Goal: Navigation & Orientation: Find specific page/section

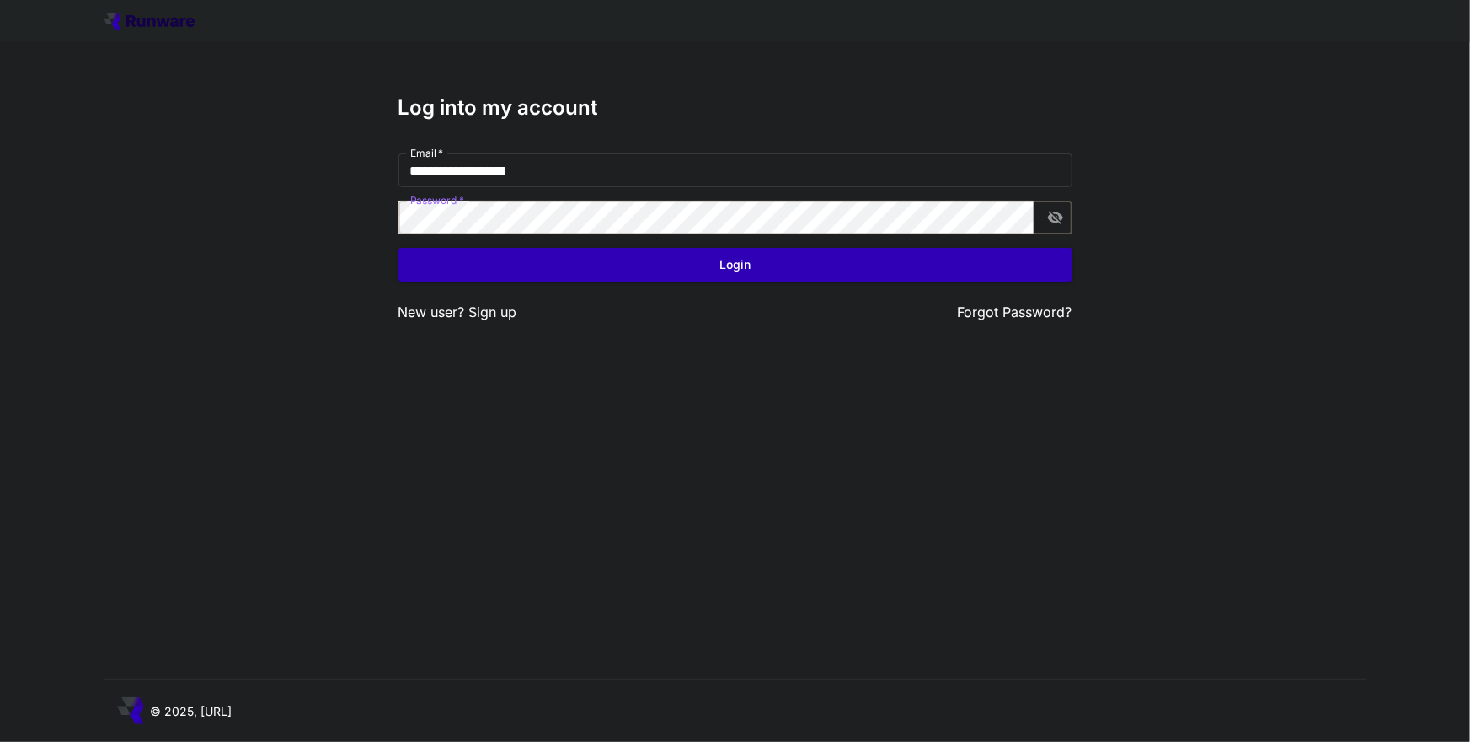
click at [661, 144] on div "**********" at bounding box center [736, 209] width 674 height 227
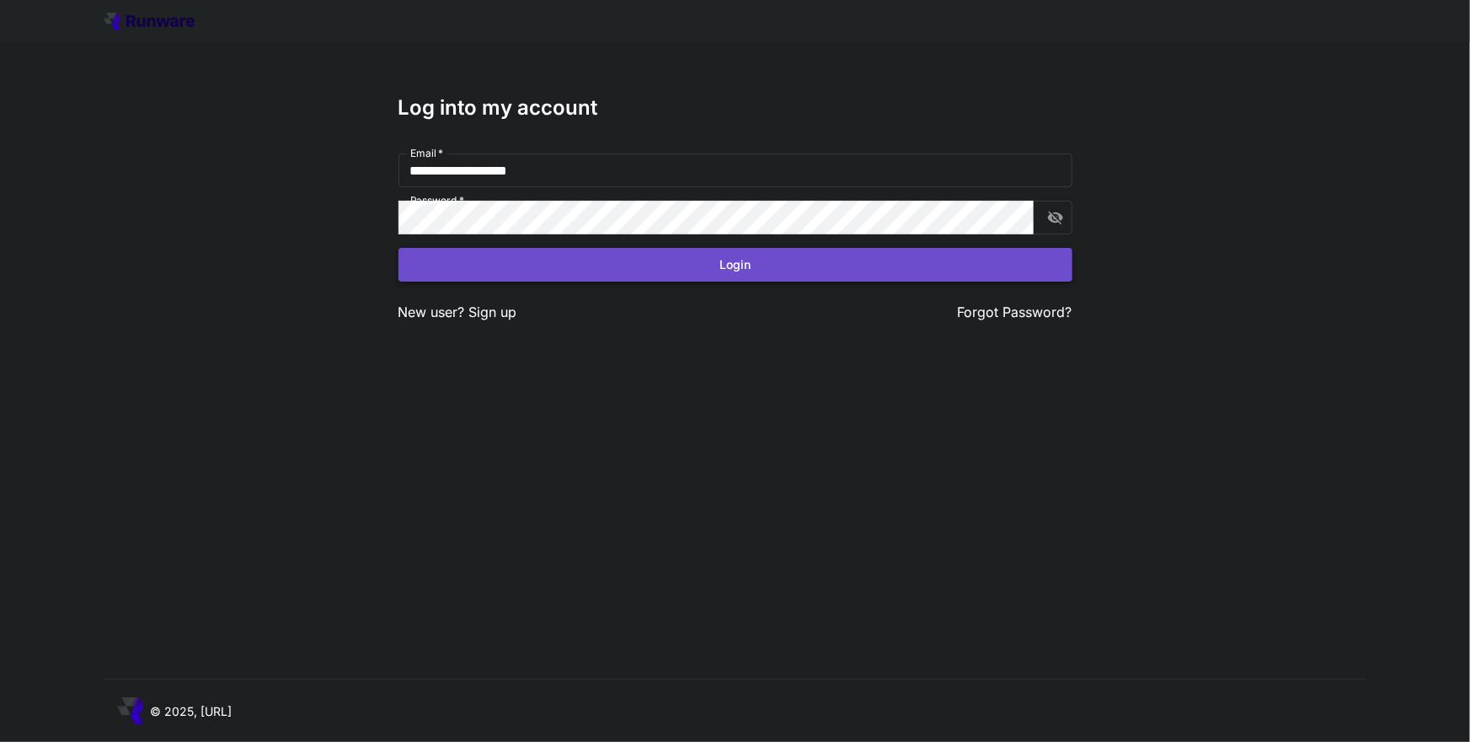
click at [688, 259] on button "Login" at bounding box center [736, 265] width 674 height 35
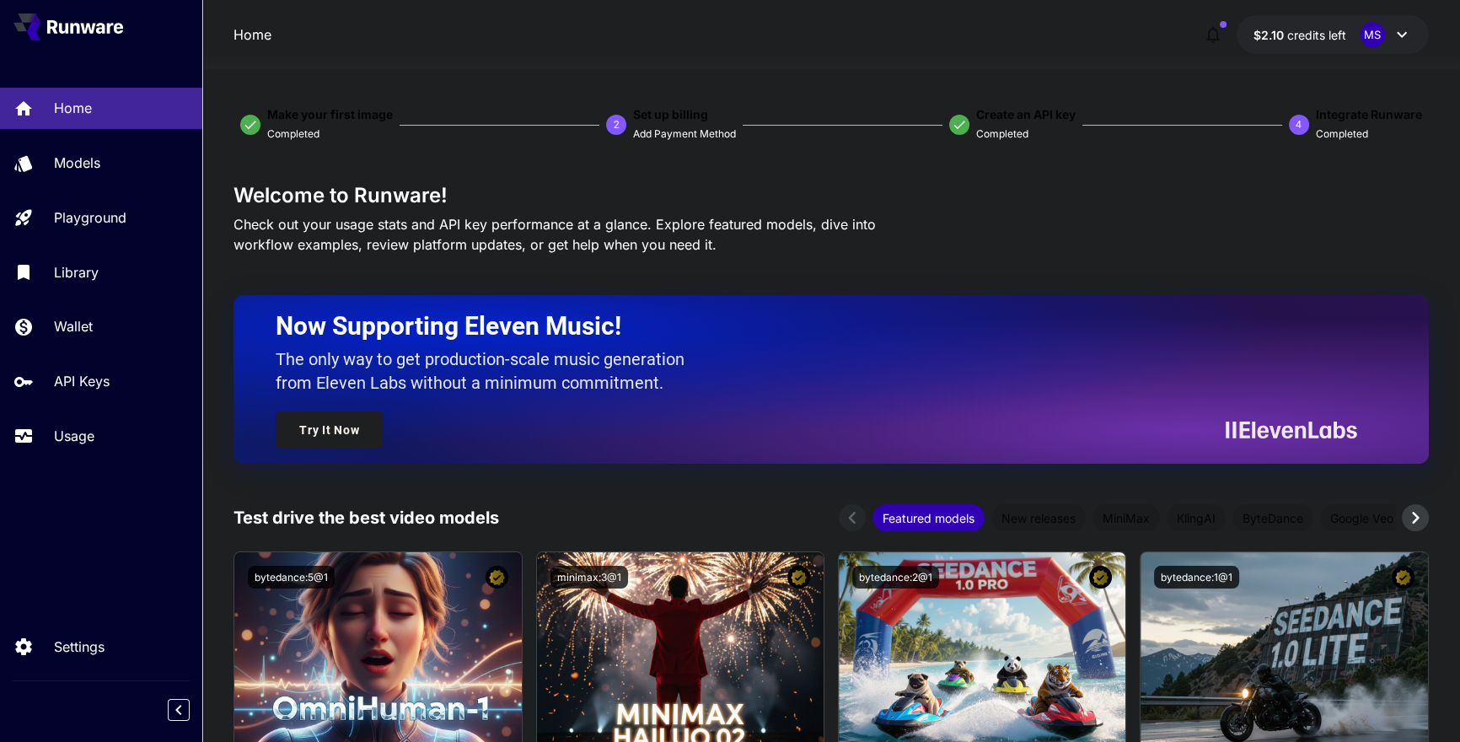
click at [1337, 29] on span "credits left" at bounding box center [1316, 35] width 59 height 14
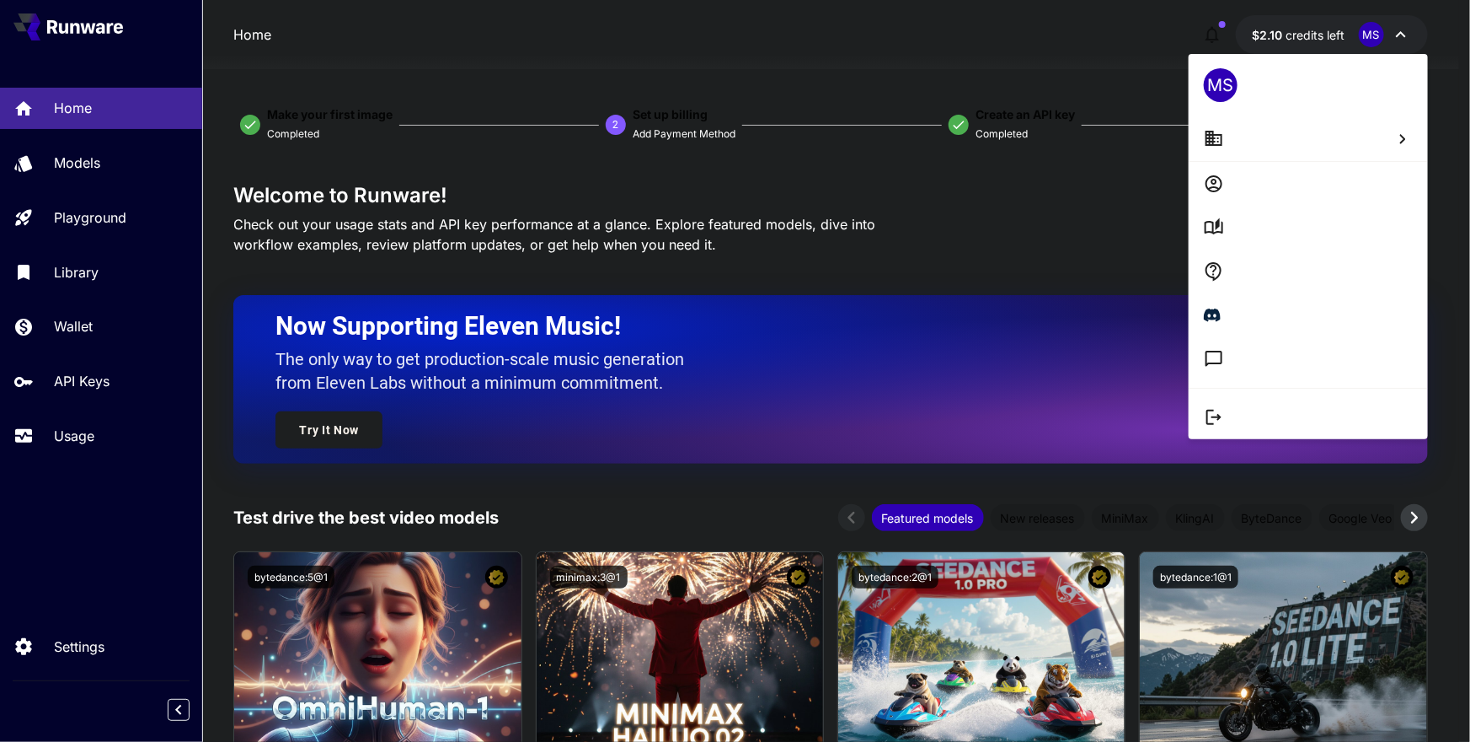
click at [1337, 35] on div at bounding box center [735, 371] width 1470 height 742
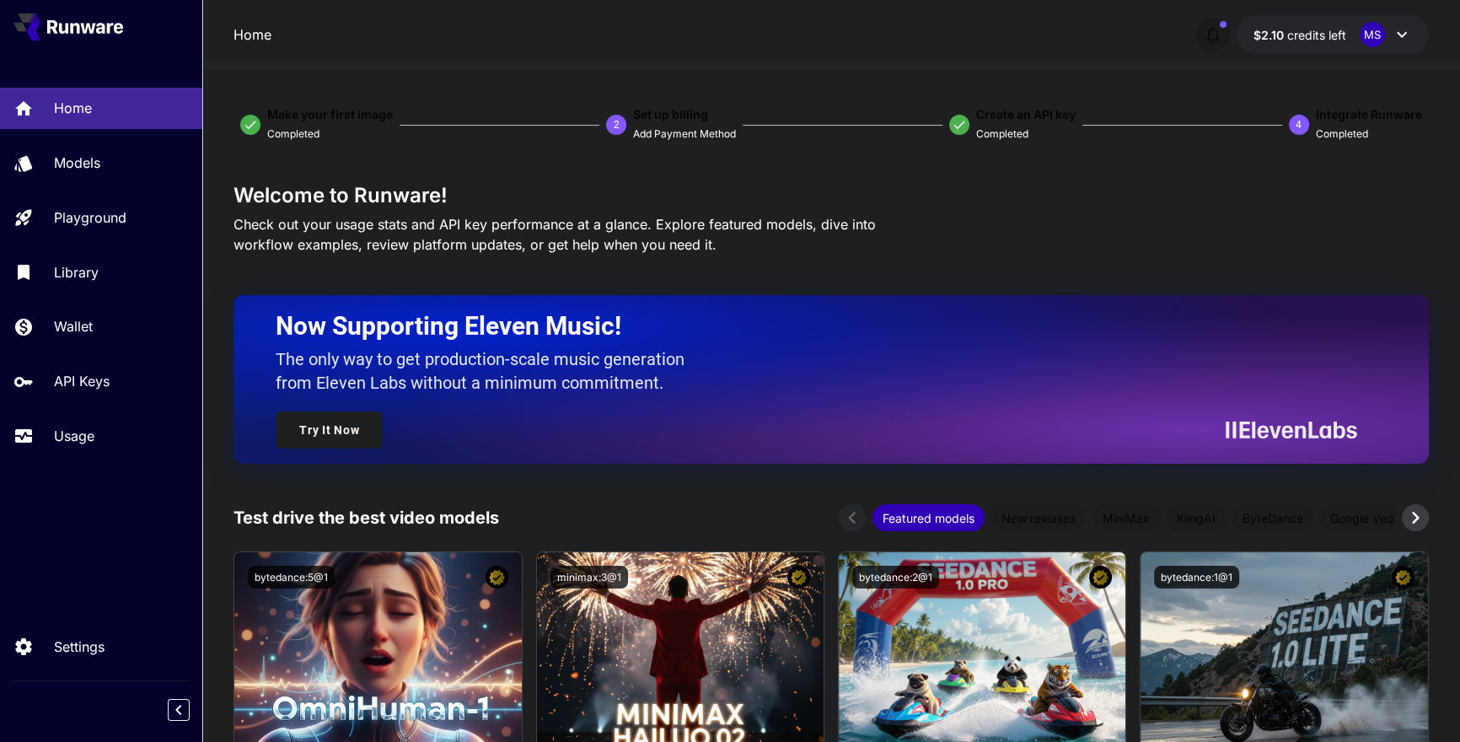
click at [1198, 34] on button "button" at bounding box center [1213, 35] width 34 height 34
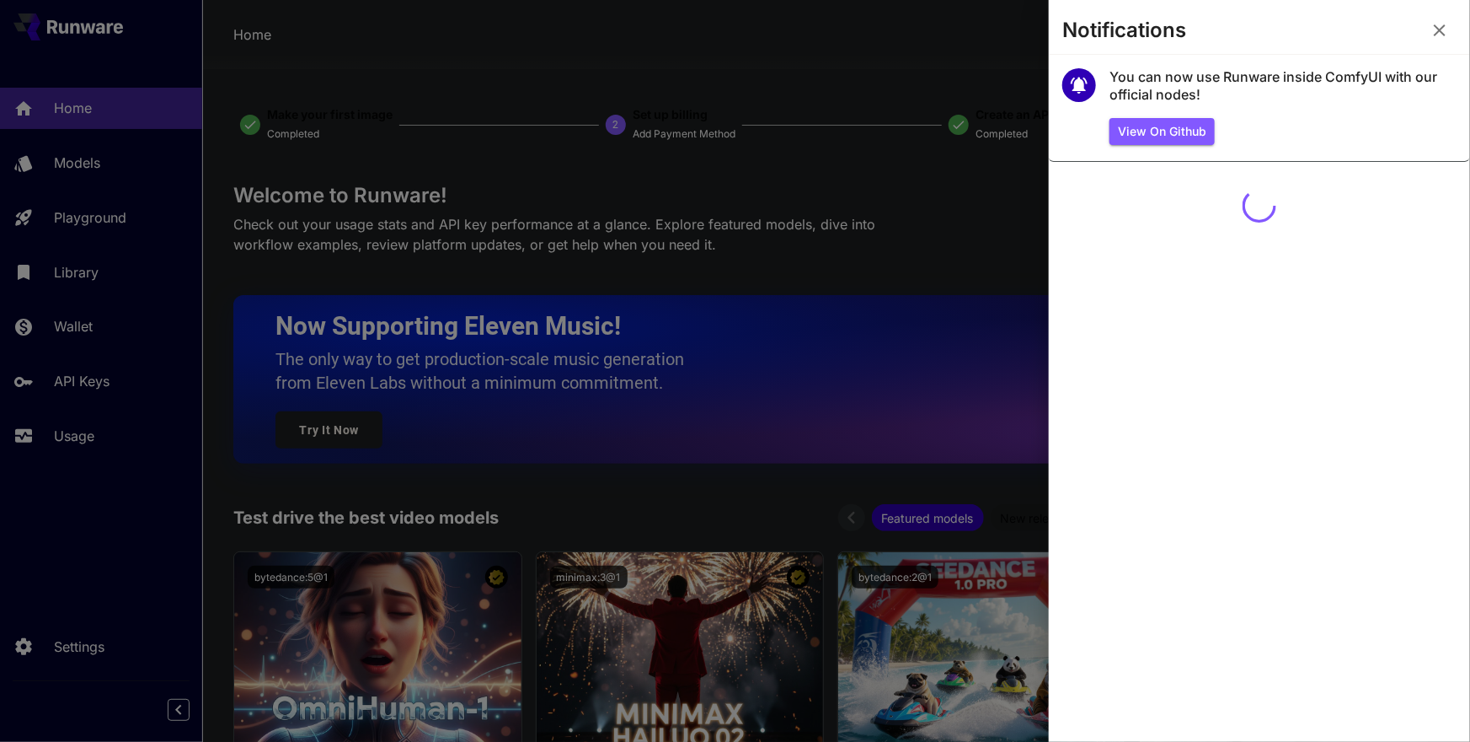
click at [1222, 34] on section "Notifications" at bounding box center [1259, 33] width 421 height 40
click at [1433, 27] on icon "button" at bounding box center [1440, 30] width 20 height 20
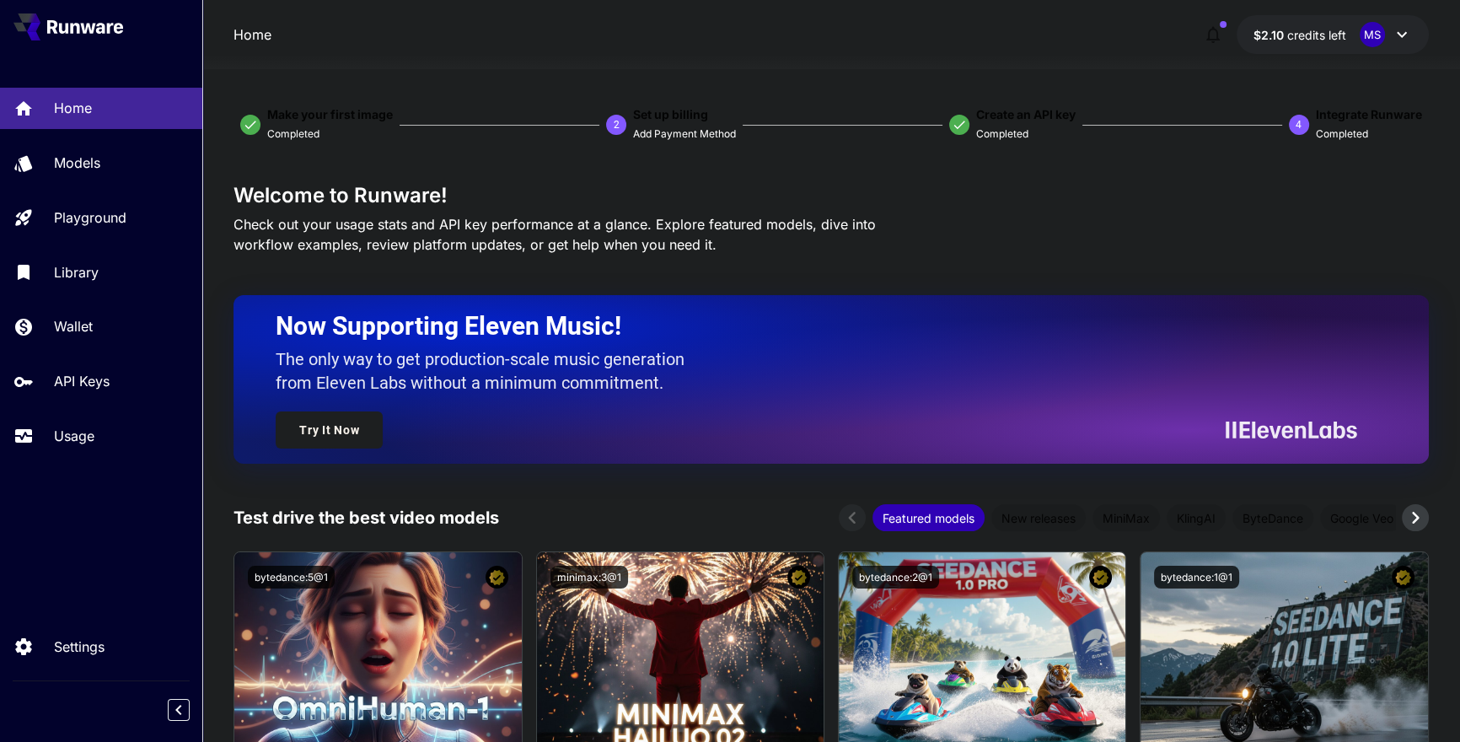
click at [1326, 30] on span "credits left" at bounding box center [1316, 35] width 59 height 14
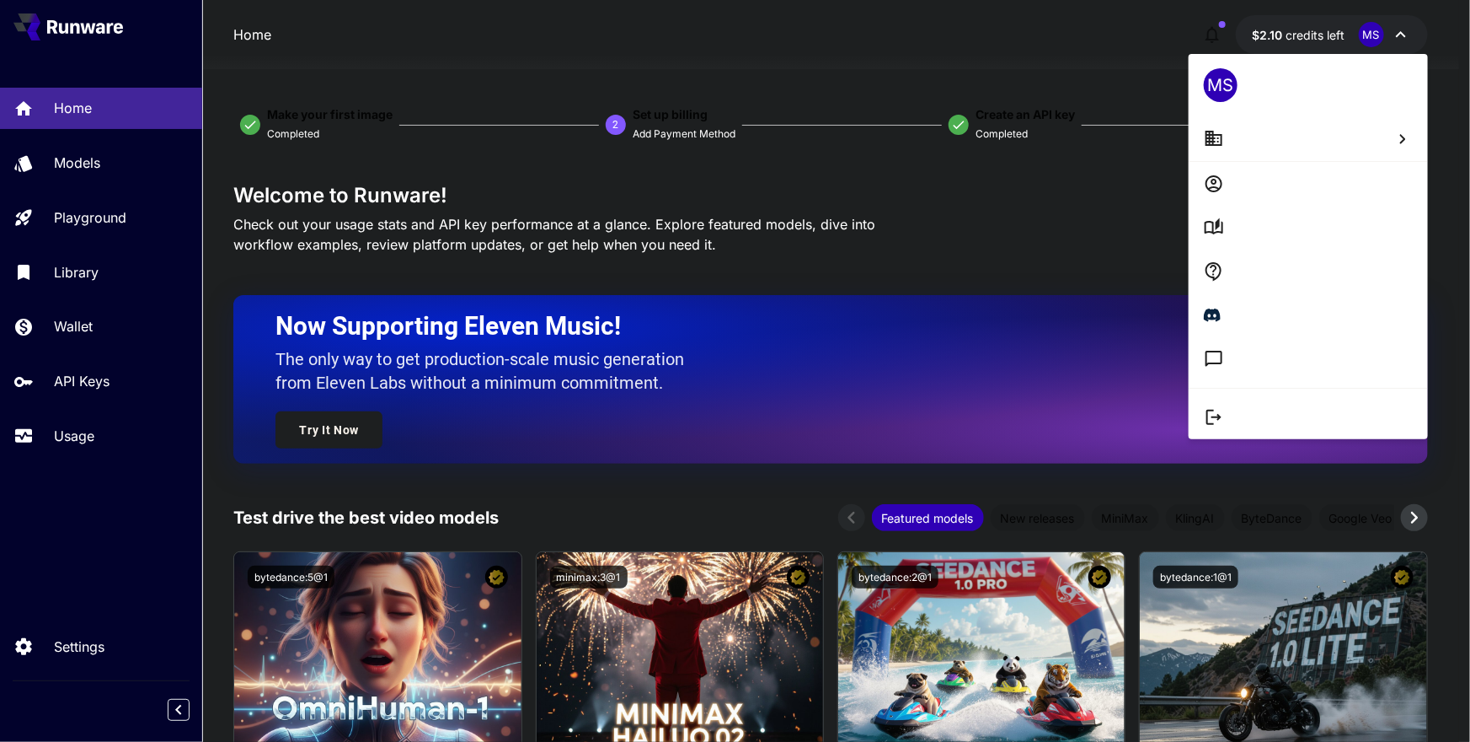
click at [1326, 30] on div at bounding box center [735, 371] width 1470 height 742
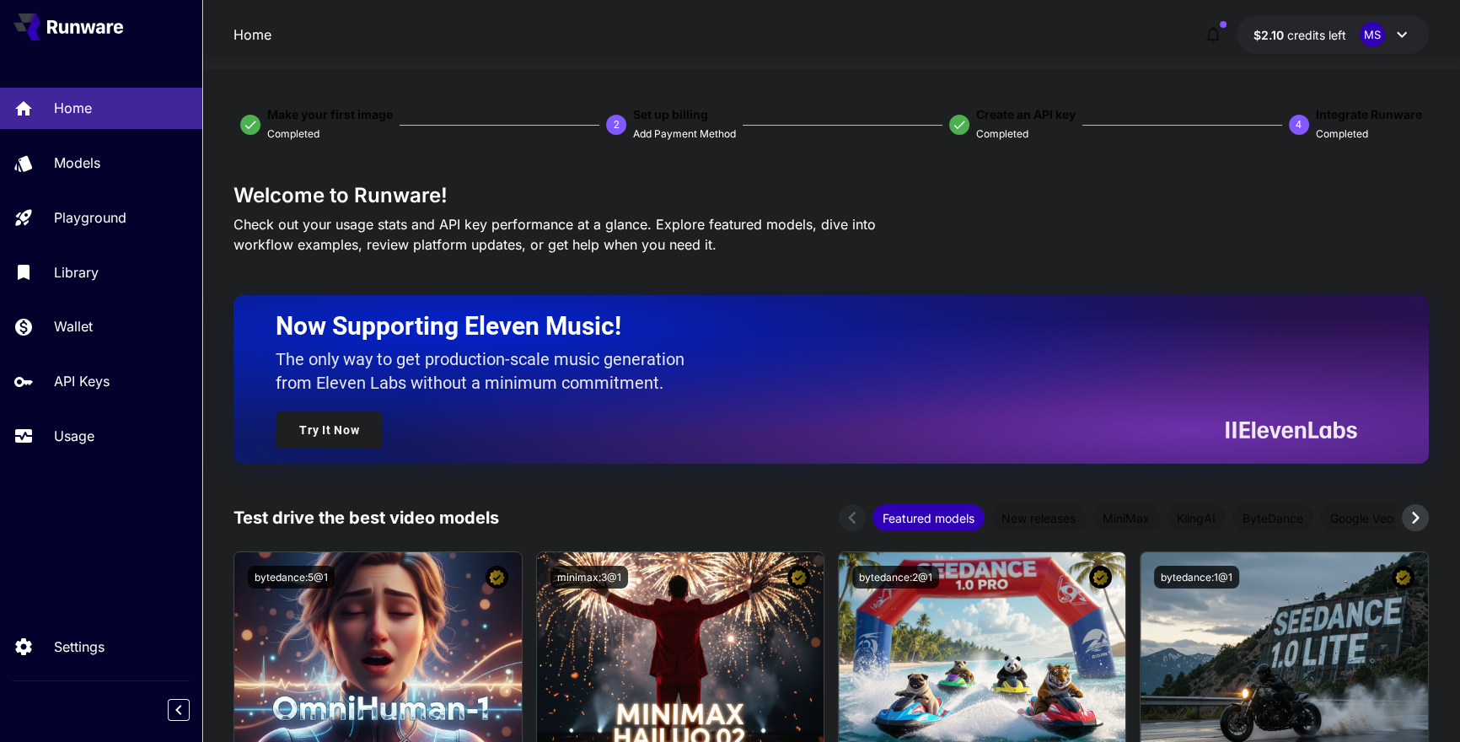
click at [604, 223] on span "Check out your usage stats and API key performance at a glance. Explore feature…" at bounding box center [554, 234] width 642 height 37
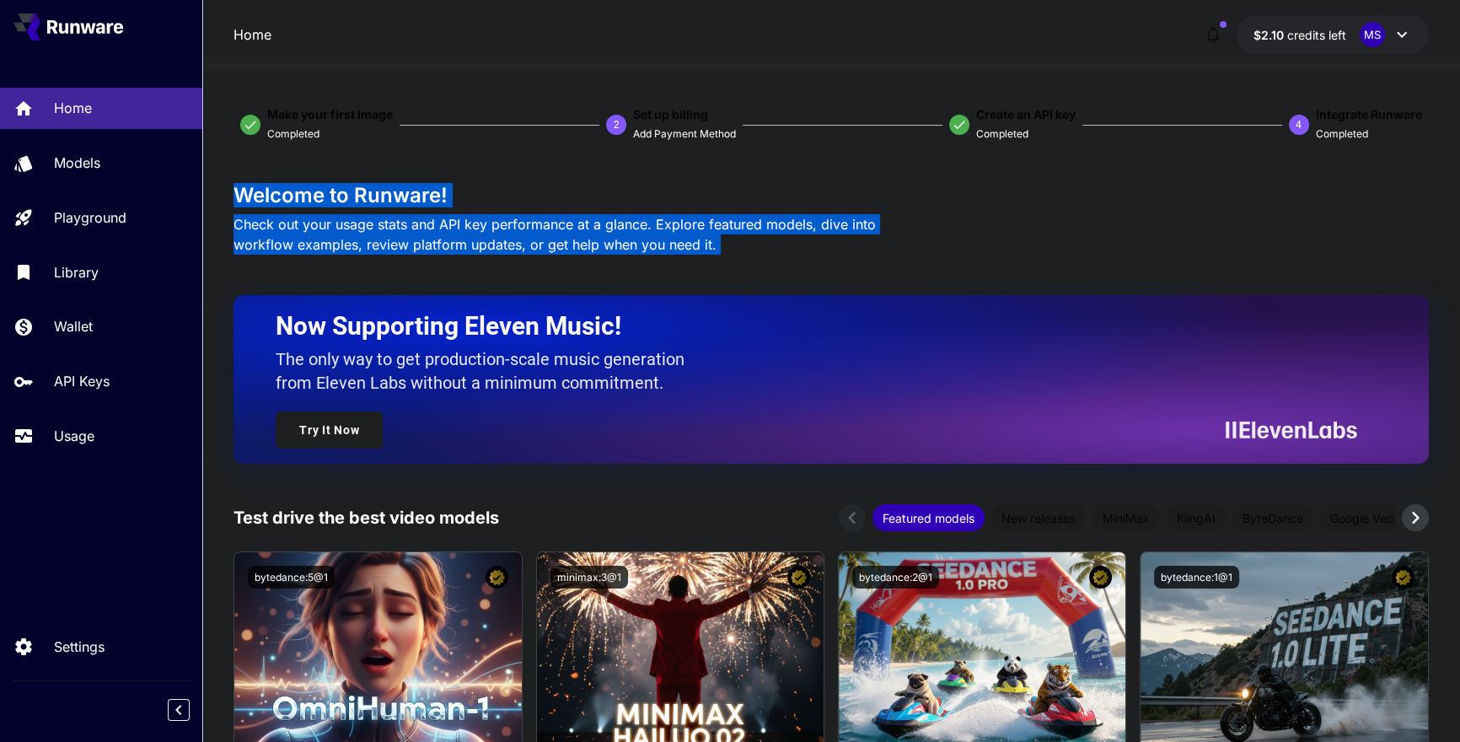
drag, startPoint x: 225, startPoint y: 193, endPoint x: 736, endPoint y: 268, distance: 516.1
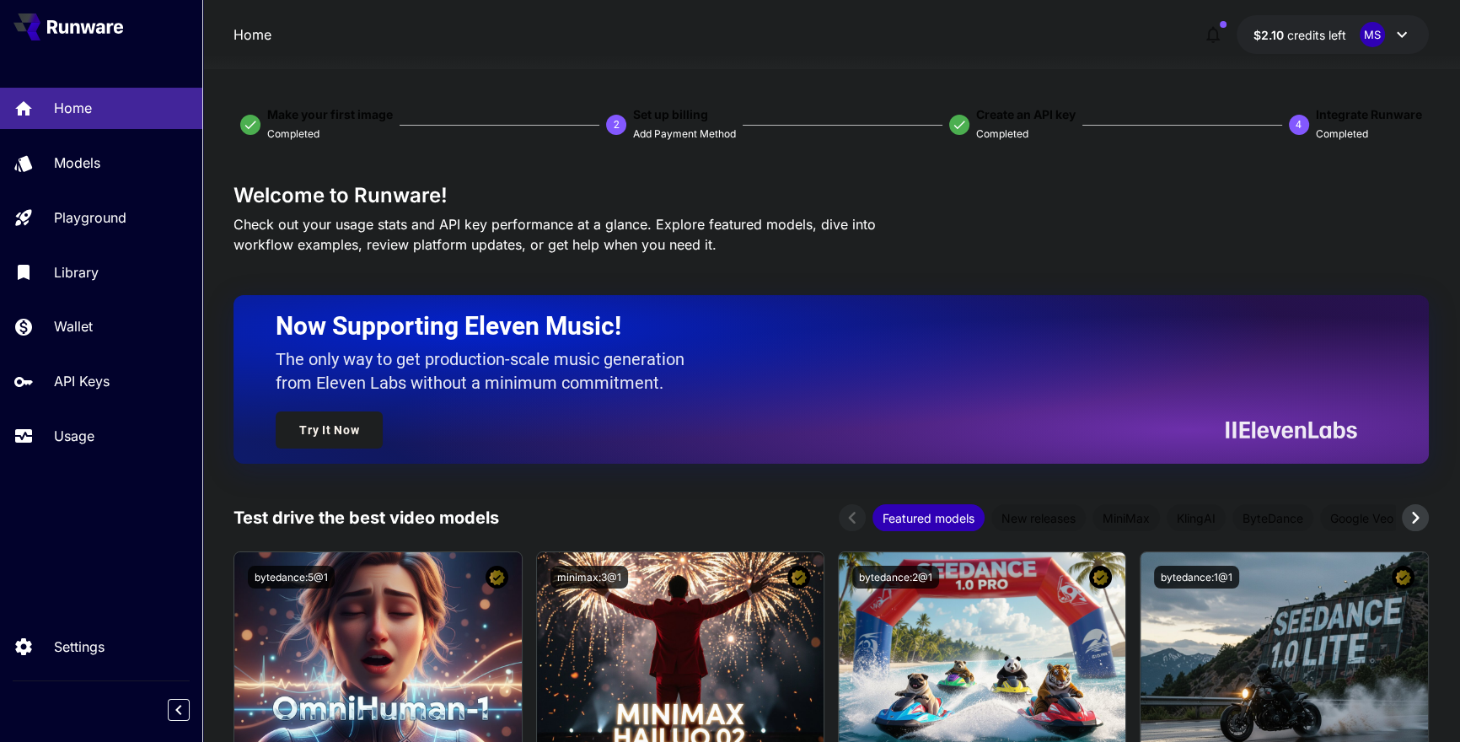
click at [1160, 401] on div "Now Supporting Eleven Music! The only way to get production-scale music generat…" at bounding box center [810, 379] width 1068 height 138
click at [1260, 430] on icon at bounding box center [1261, 432] width 11 height 13
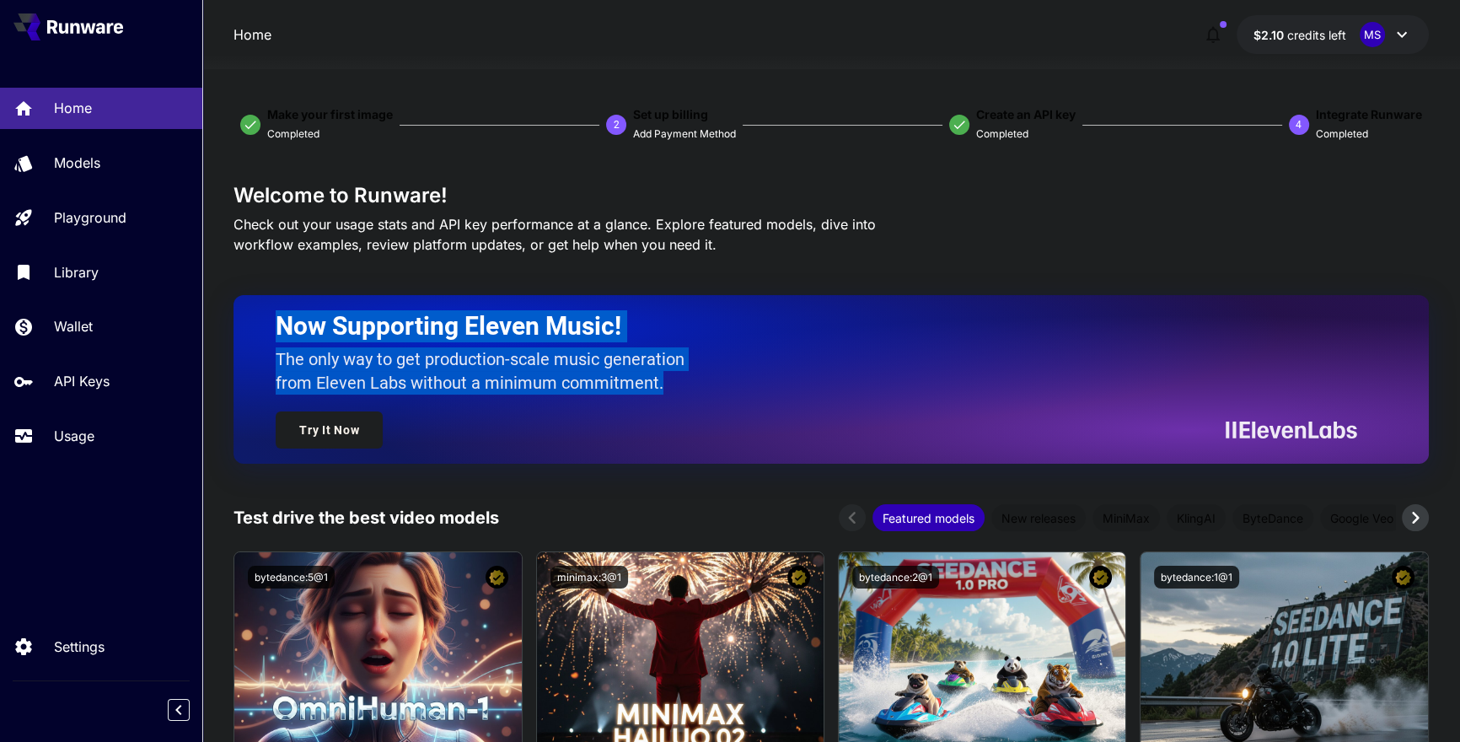
drag, startPoint x: 275, startPoint y: 321, endPoint x: 667, endPoint y: 379, distance: 396.1
click at [667, 379] on div "Now Supporting Eleven Music! The only way to get production-scale music generat…" at bounding box center [810, 379] width 1068 height 138
click at [667, 379] on p "The only way to get production-scale music generation from Eleven Labs without …" at bounding box center [486, 370] width 421 height 47
drag, startPoint x: 667, startPoint y: 379, endPoint x: 273, endPoint y: 324, distance: 397.3
click at [273, 324] on div "Now Supporting Eleven Music! The only way to get production-scale music generat…" at bounding box center [830, 379] width 1194 height 169
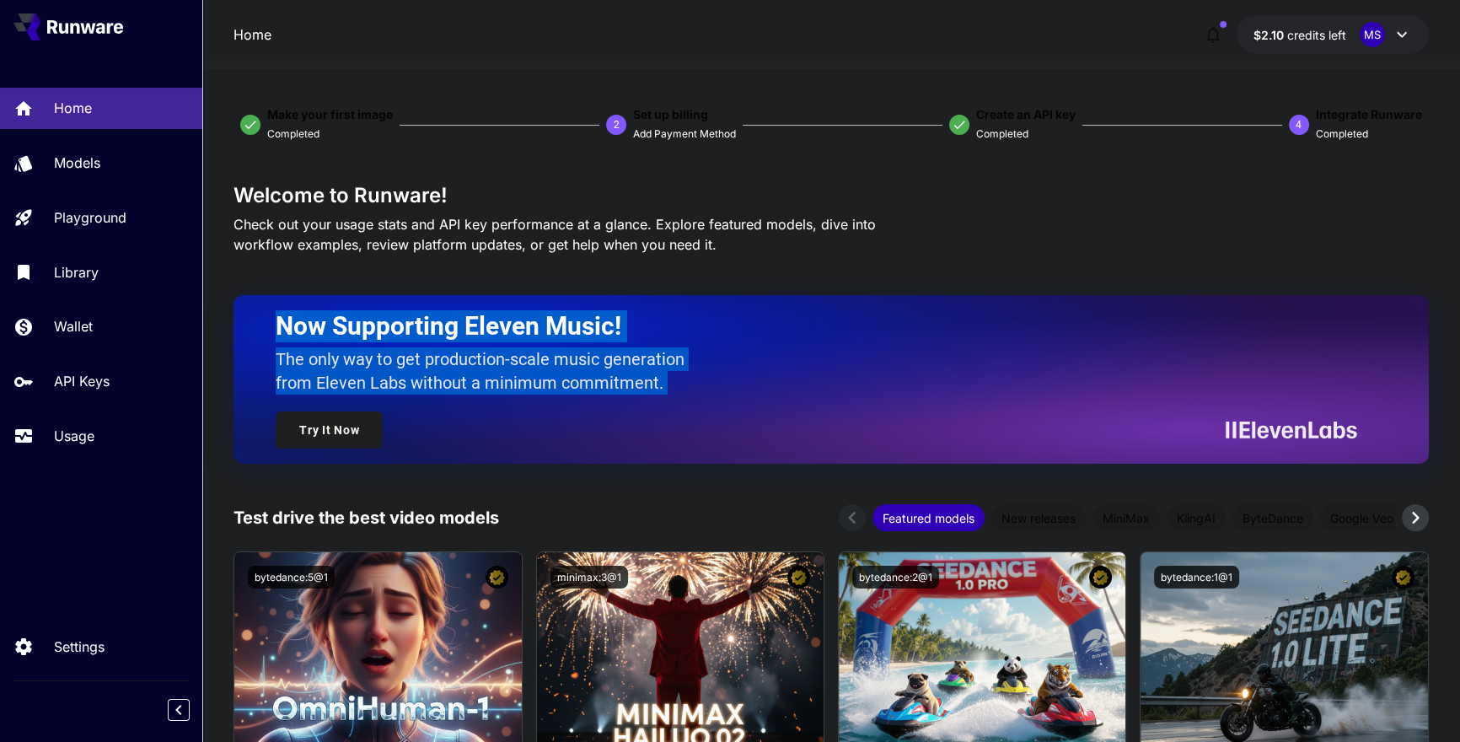
click at [273, 324] on div "Now Supporting Eleven Music! The only way to get production-scale music generat…" at bounding box center [830, 379] width 1194 height 169
